Goal: Information Seeking & Learning: Compare options

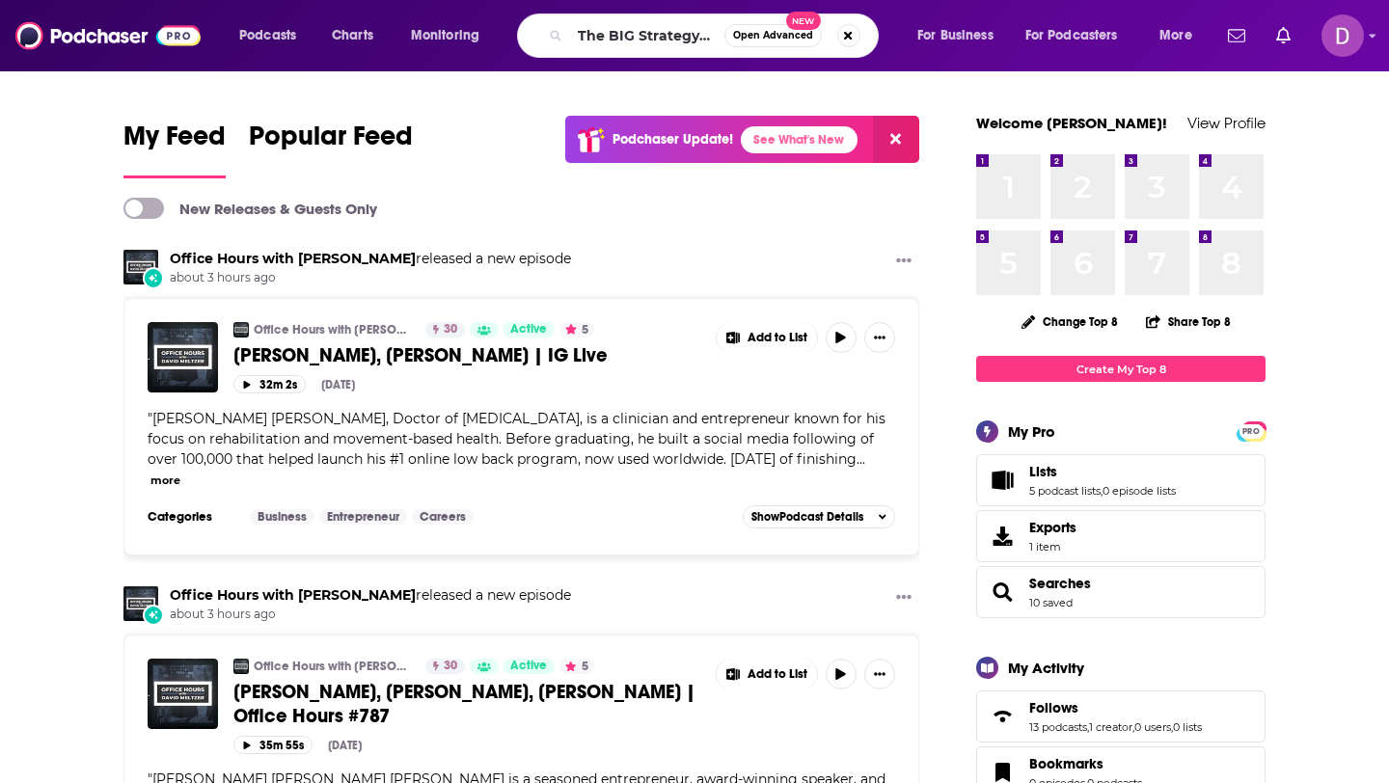
scroll to position [0, 43]
type input "The BIG Strategy Podcast"
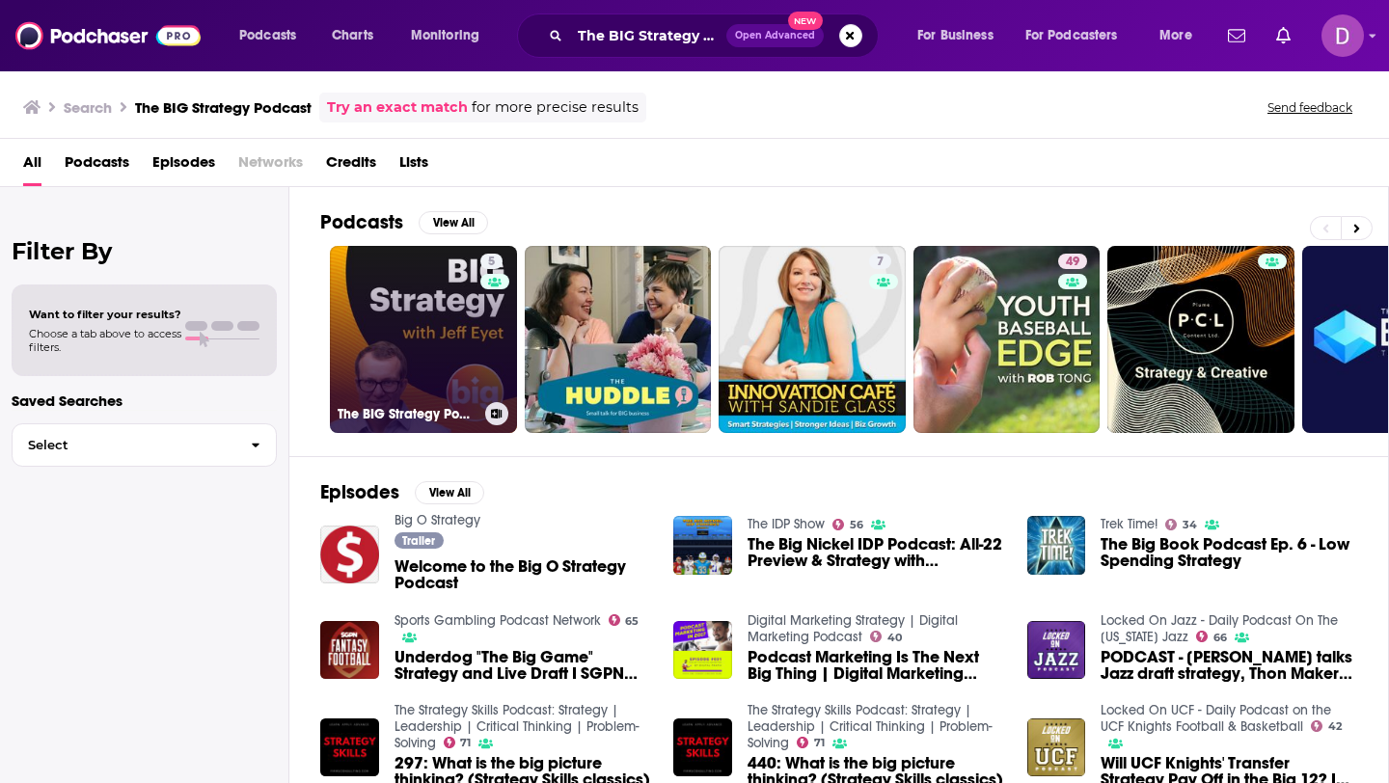
click at [407, 290] on link "5 The BIG Strategy Podcast" at bounding box center [423, 339] width 187 height 187
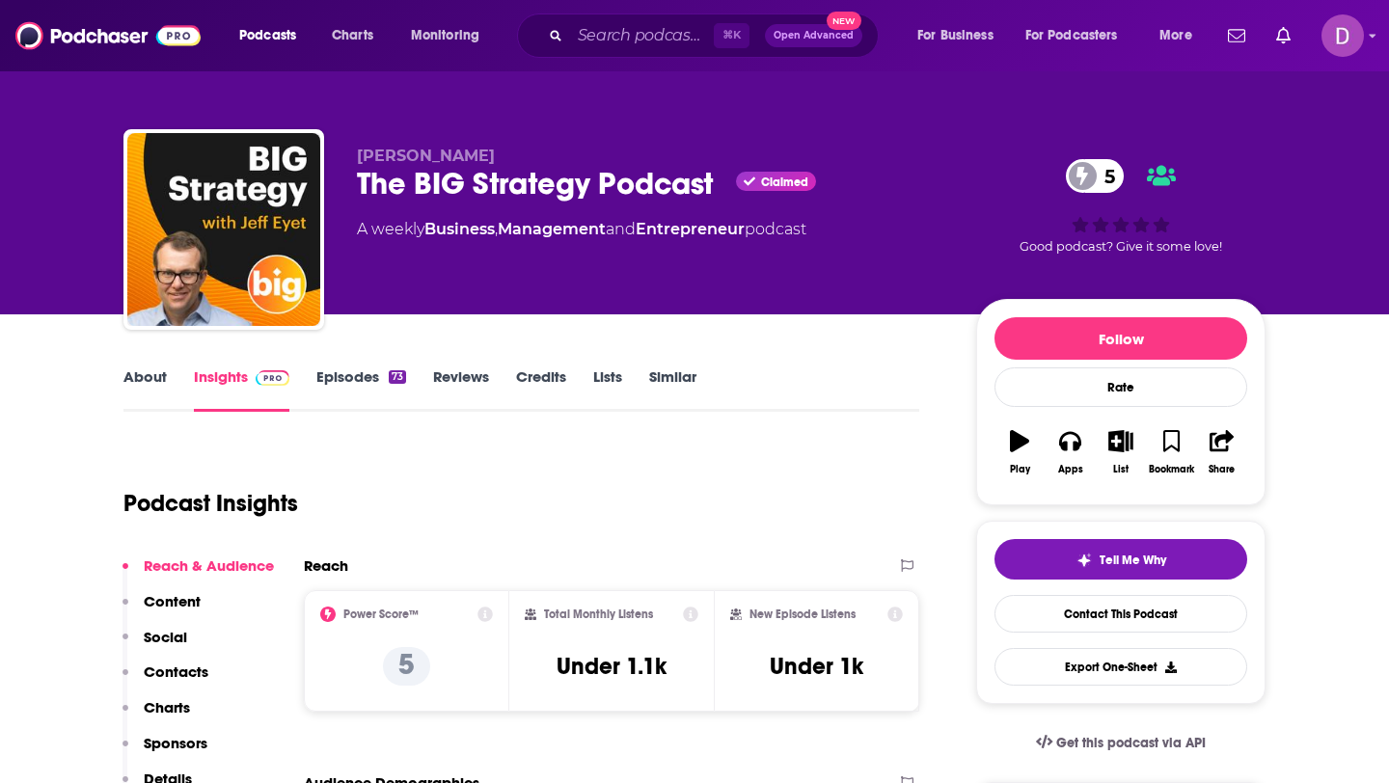
click at [148, 378] on link "About" at bounding box center [144, 389] width 43 height 44
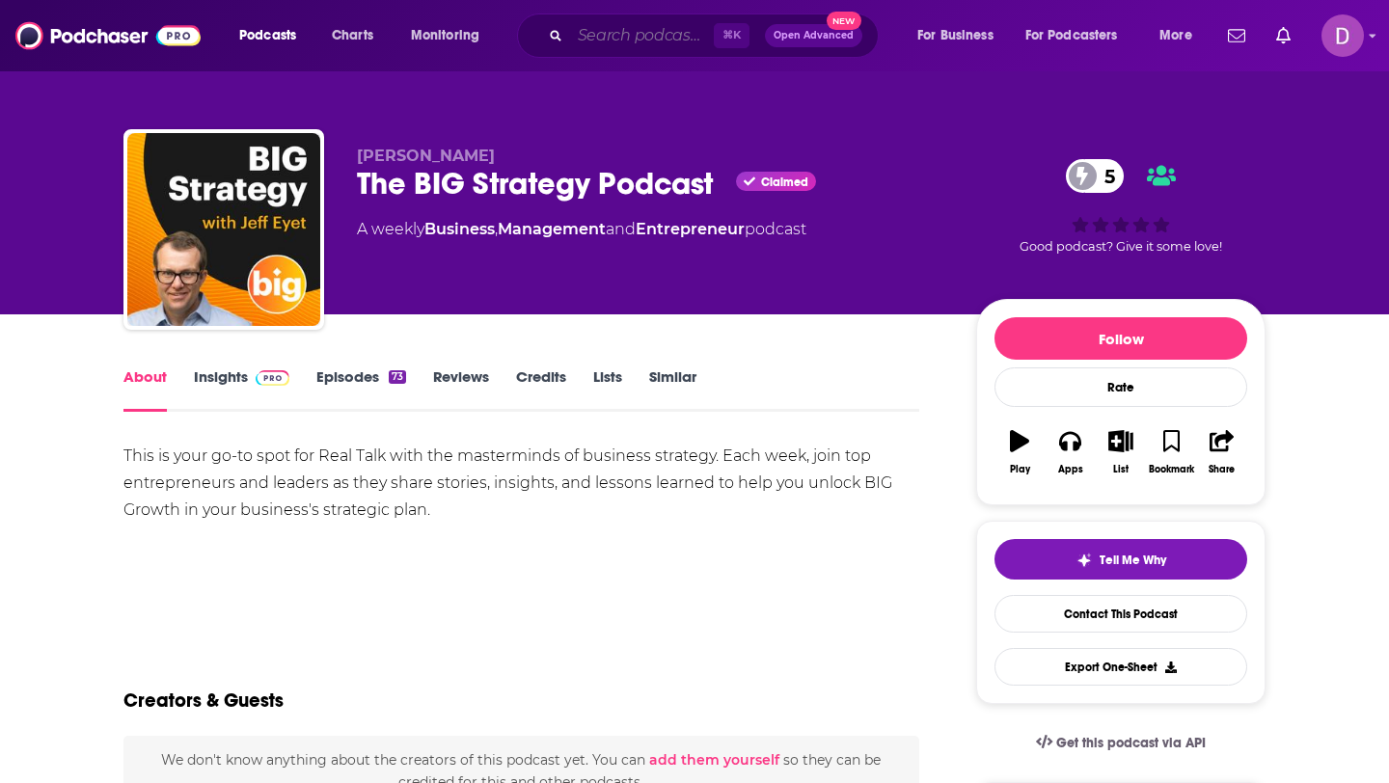
click at [630, 37] on input "Search podcasts, credits, & more..." at bounding box center [642, 35] width 144 height 31
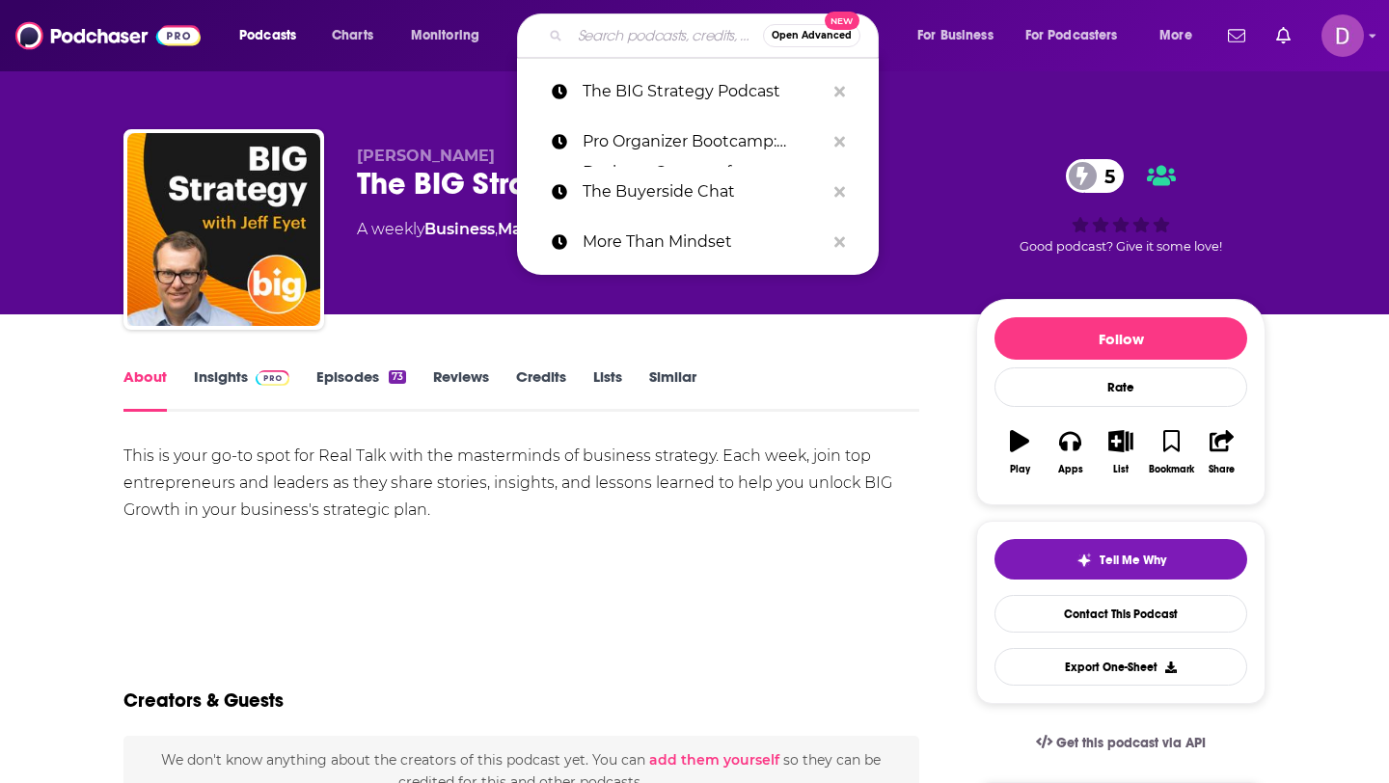
paste input "Licensed to Talk Insurance"
type input "Licensed to Talk Insurance"
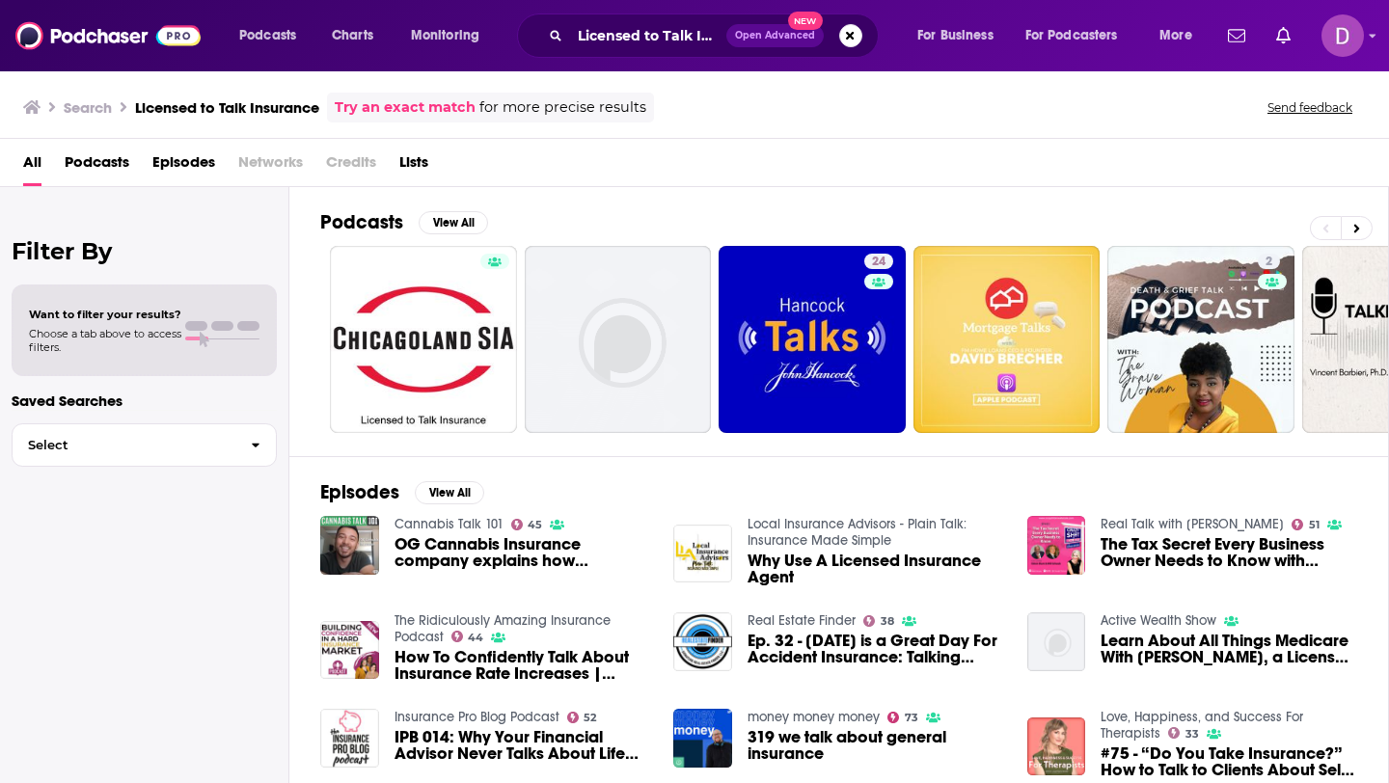
click at [671, 19] on div "Licensed to Talk Insurance Open Advanced New" at bounding box center [698, 35] width 362 height 44
click at [849, 39] on button "Search podcasts, credits, & more..." at bounding box center [850, 35] width 23 height 23
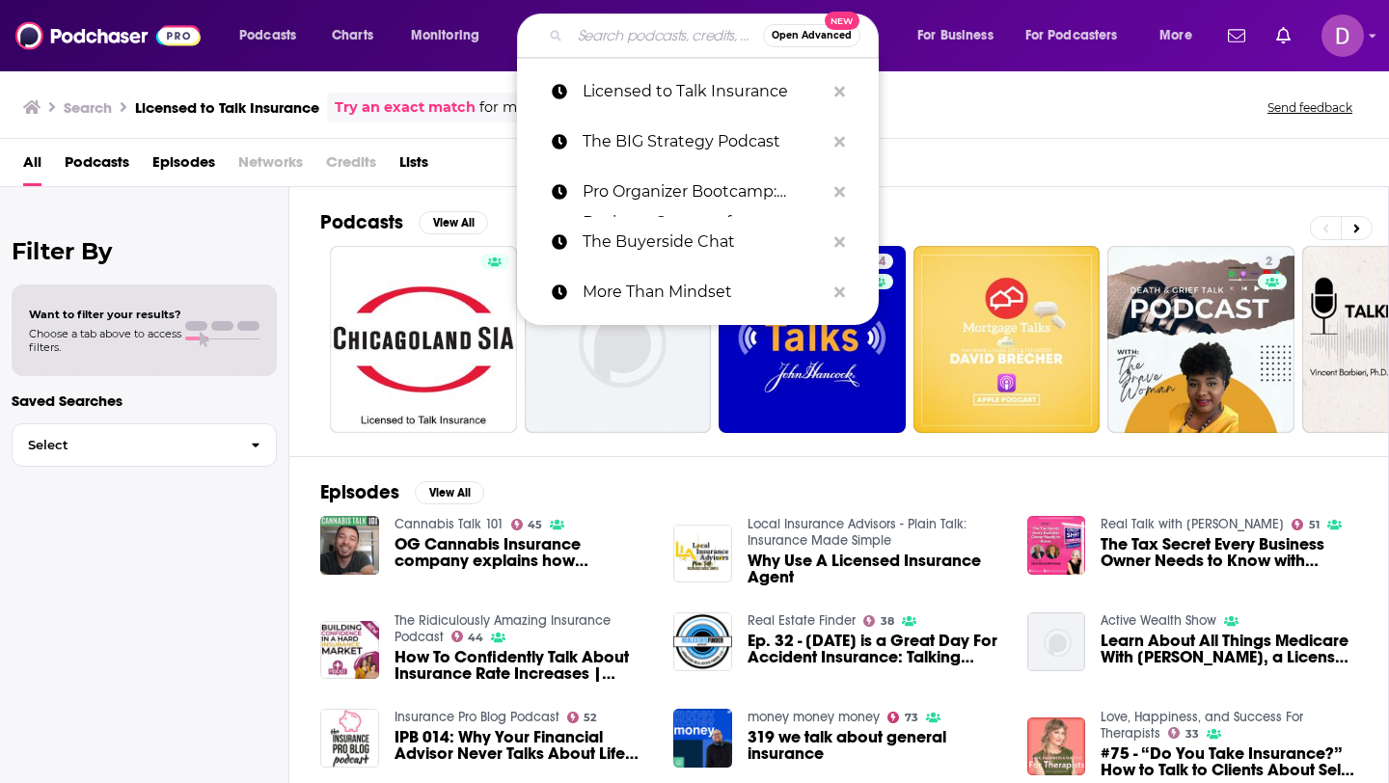
paste input "LOS Cast"
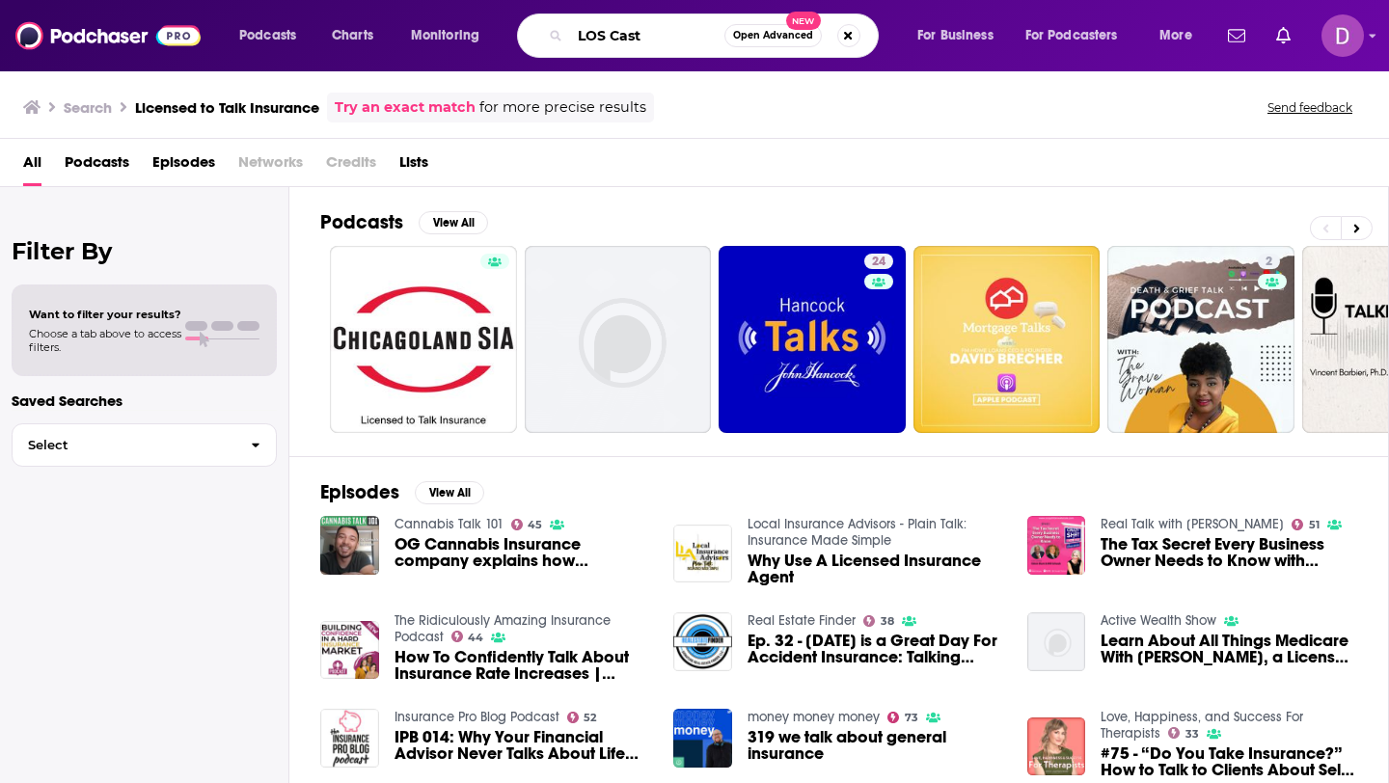
type input "LOS Cast"
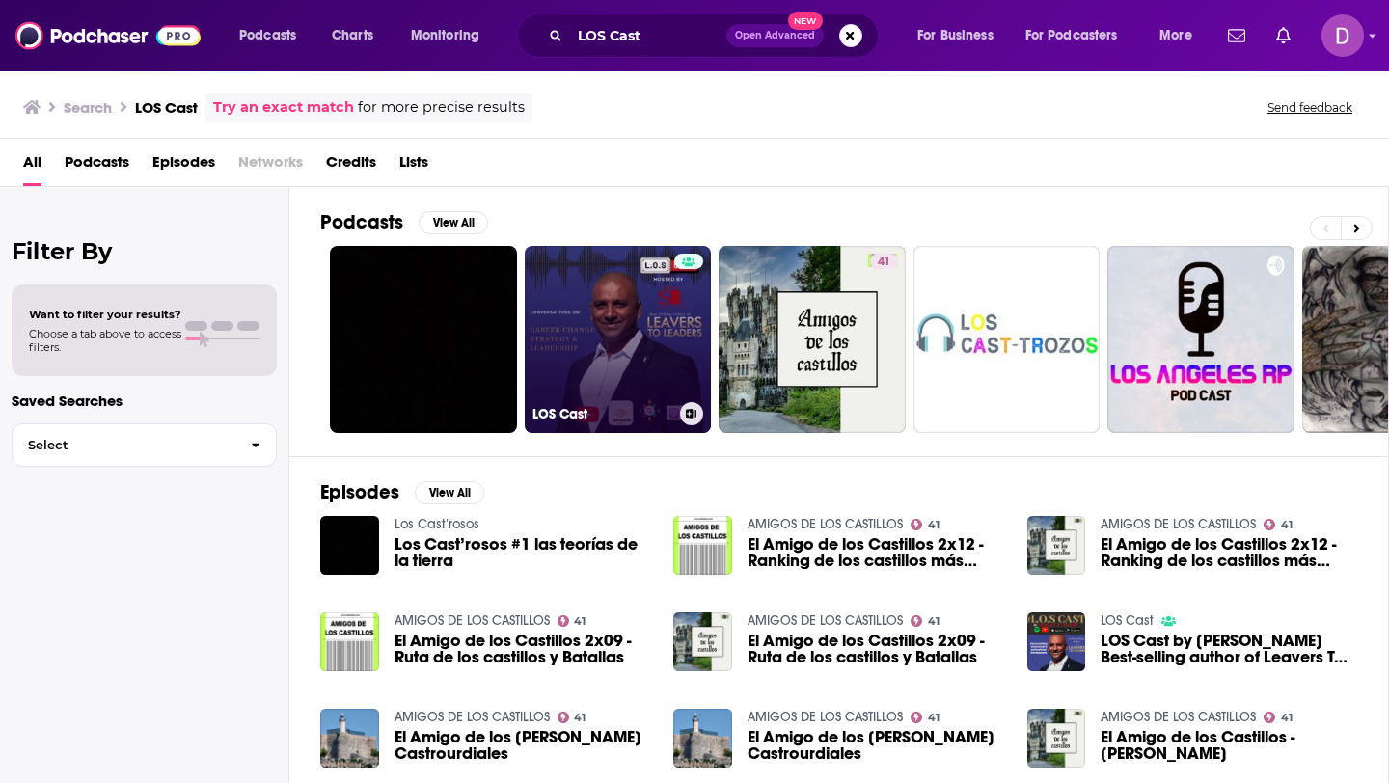
click at [573, 348] on link "LOS Cast" at bounding box center [618, 339] width 187 height 187
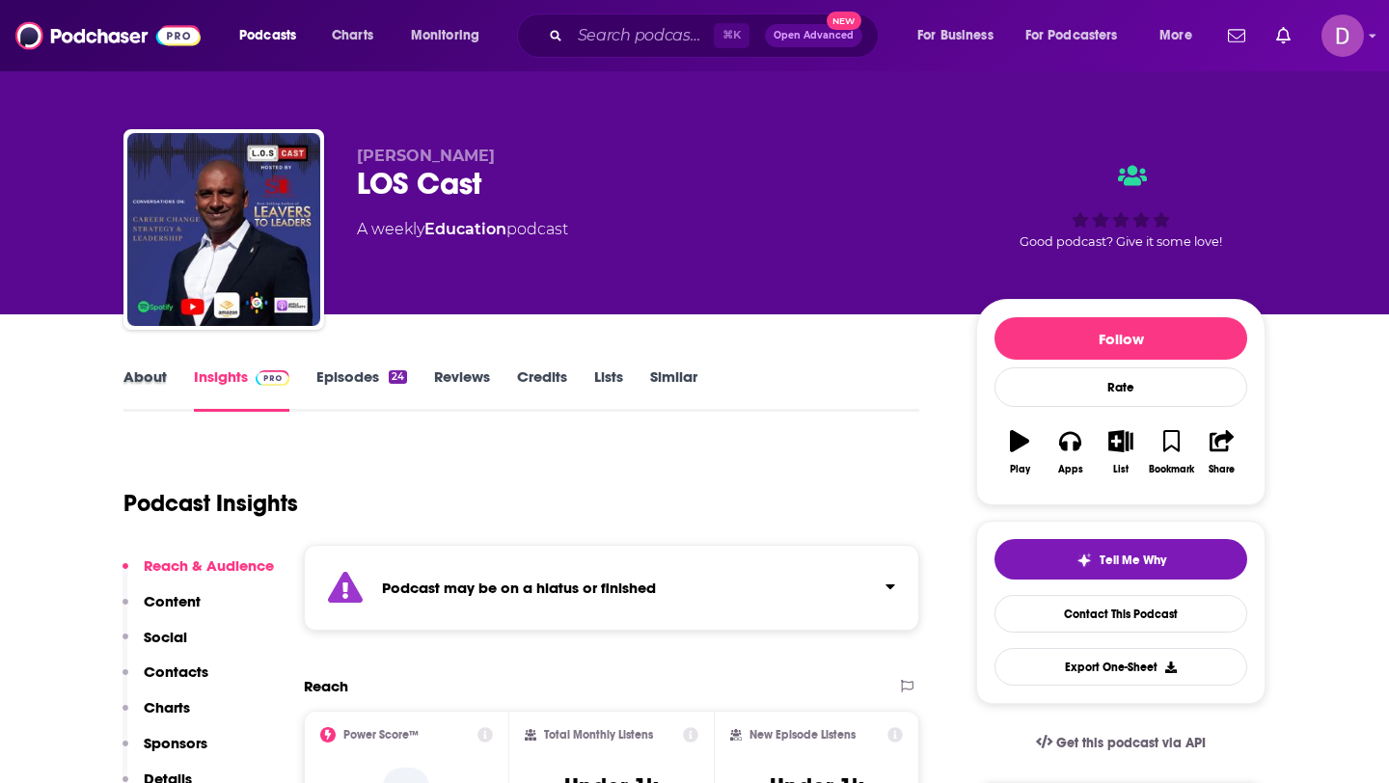
click at [167, 381] on div "About" at bounding box center [158, 389] width 70 height 44
click at [162, 381] on link "About" at bounding box center [144, 389] width 43 height 44
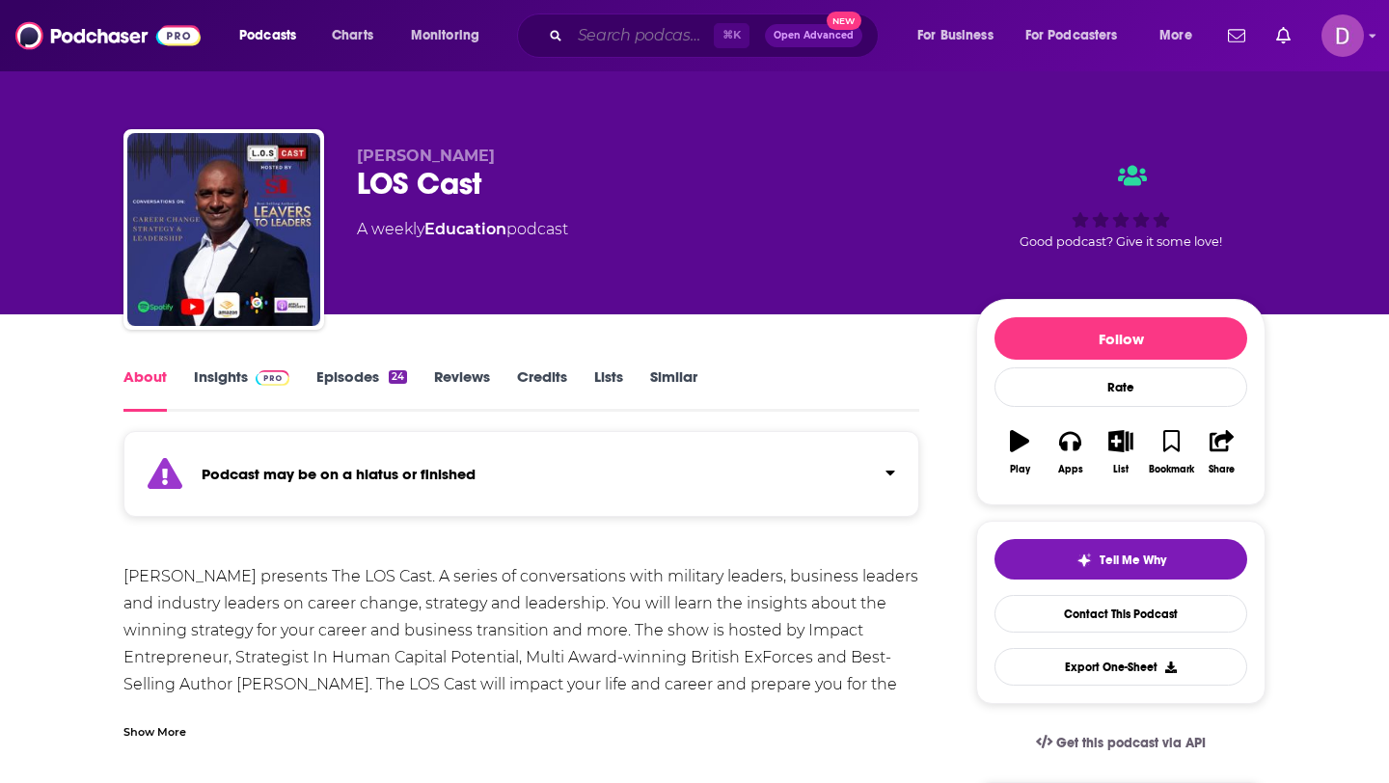
click at [649, 34] on input "Search podcasts, credits, & more..." at bounding box center [642, 35] width 144 height 31
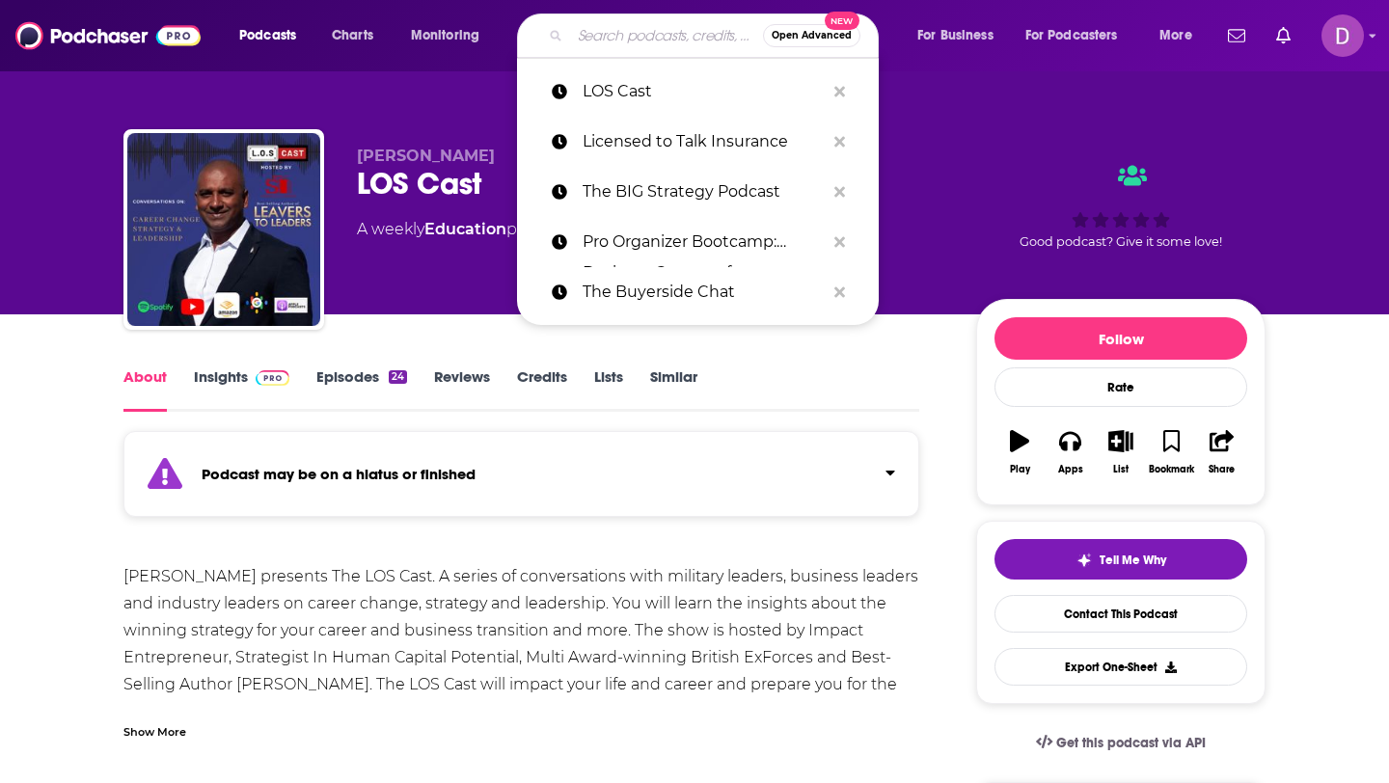
paste input "BAM BIZ TALK"
type input "BAM BIZ TALK"
